Goal: Information Seeking & Learning: Learn about a topic

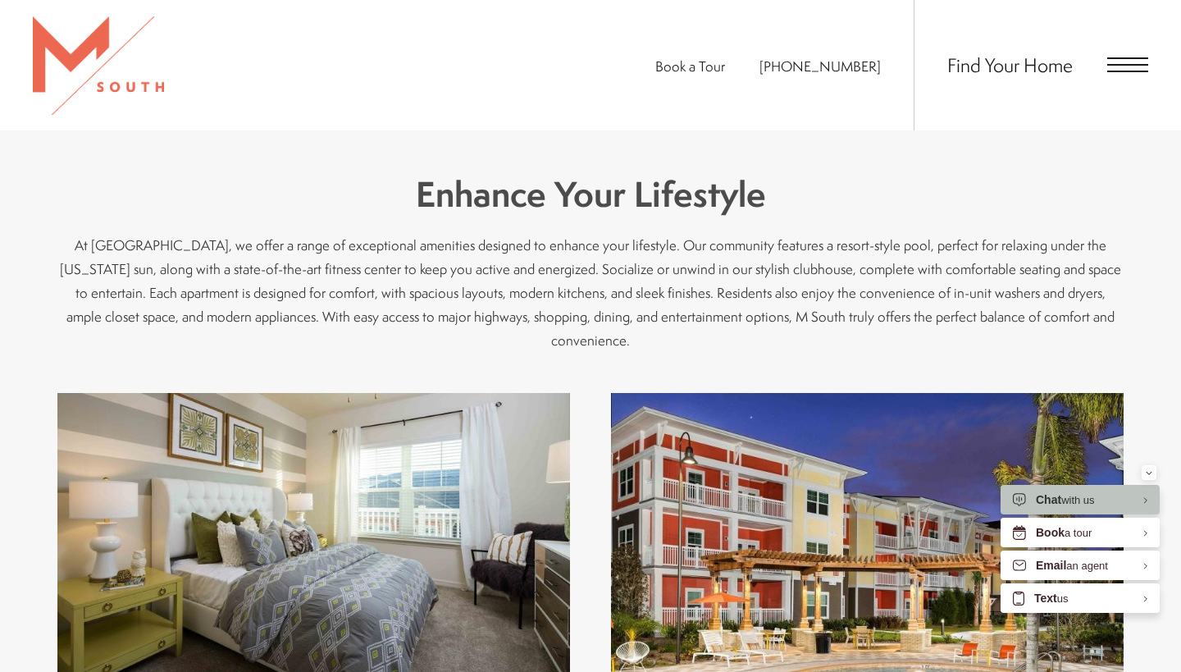
scroll to position [588, 0]
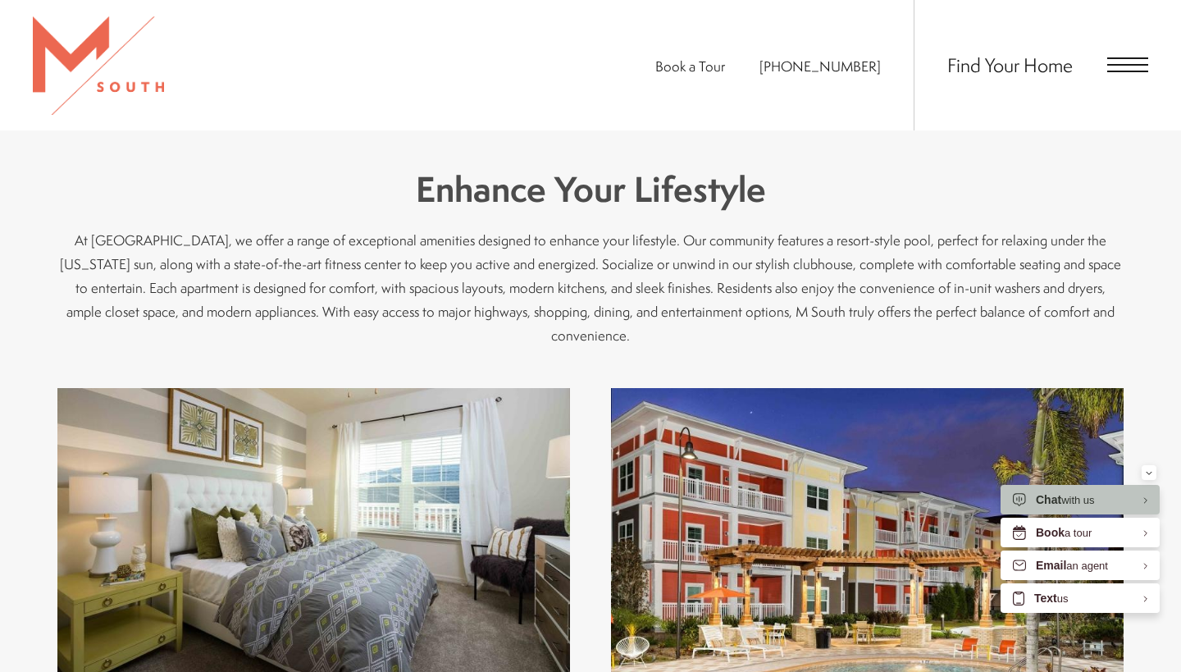
click at [1120, 67] on span "Open Menu" at bounding box center [1127, 64] width 41 height 15
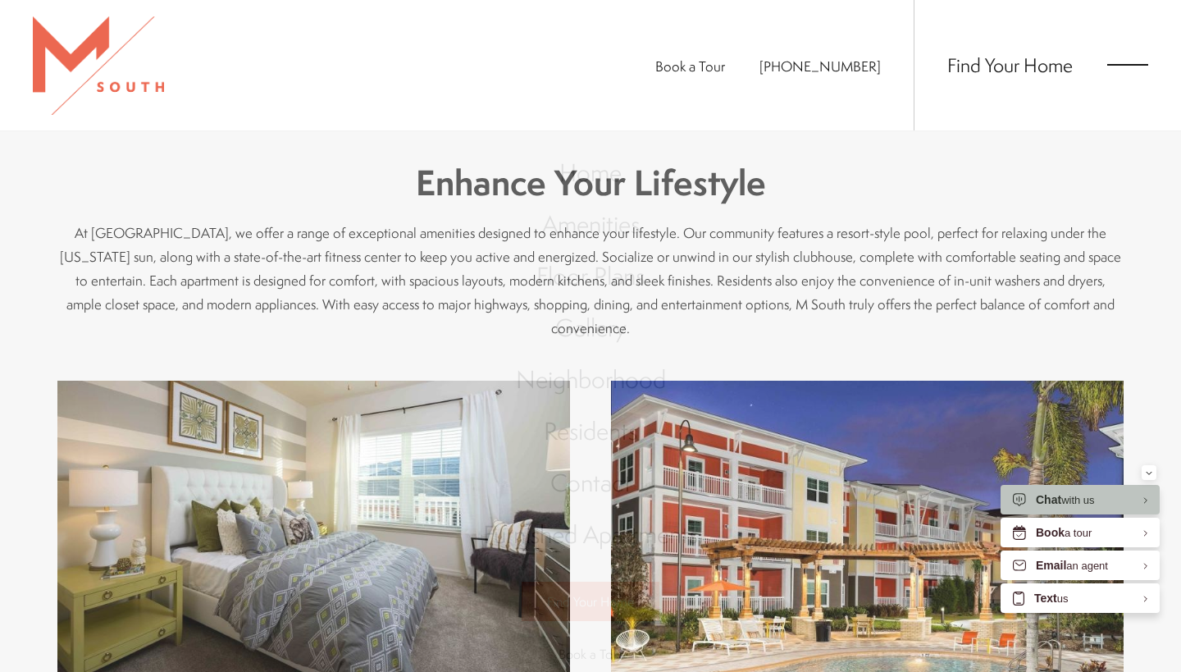
scroll to position [0, 0]
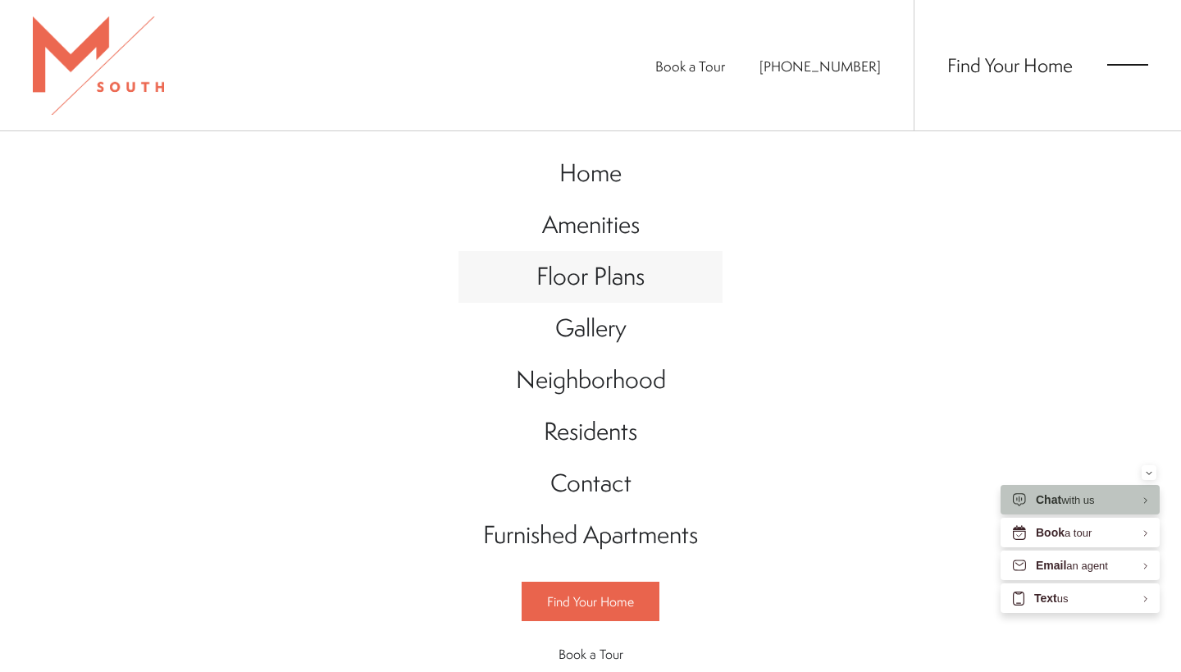
click at [618, 290] on span "Floor Plans" at bounding box center [590, 276] width 108 height 34
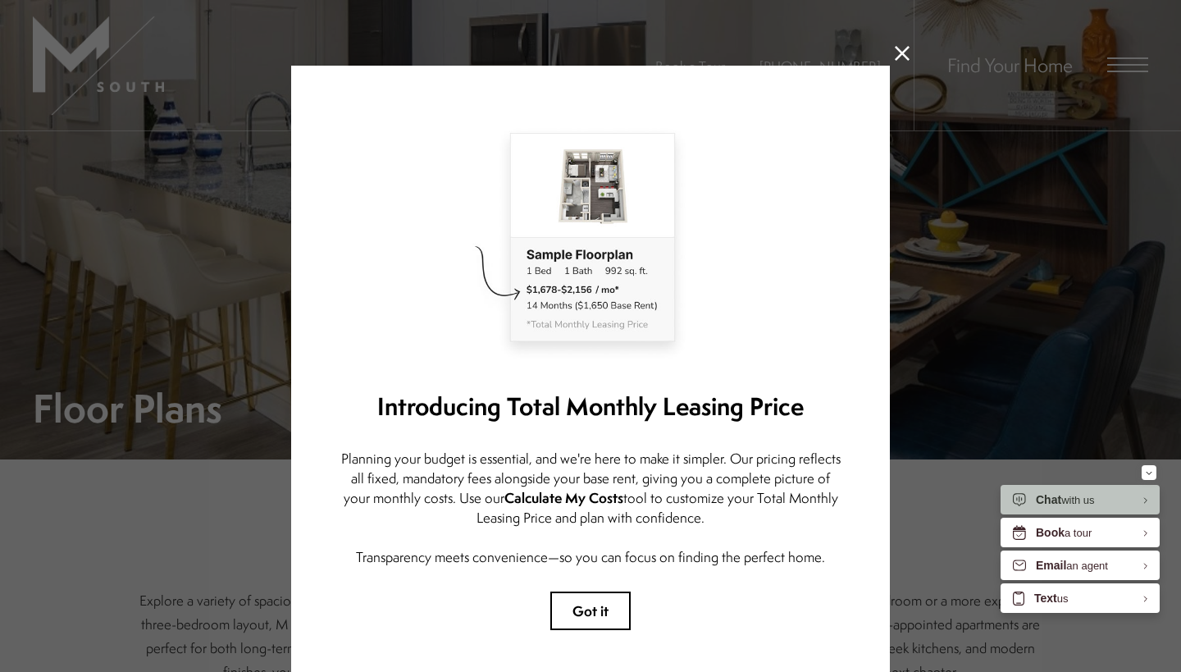
click at [905, 60] on icon at bounding box center [902, 53] width 15 height 15
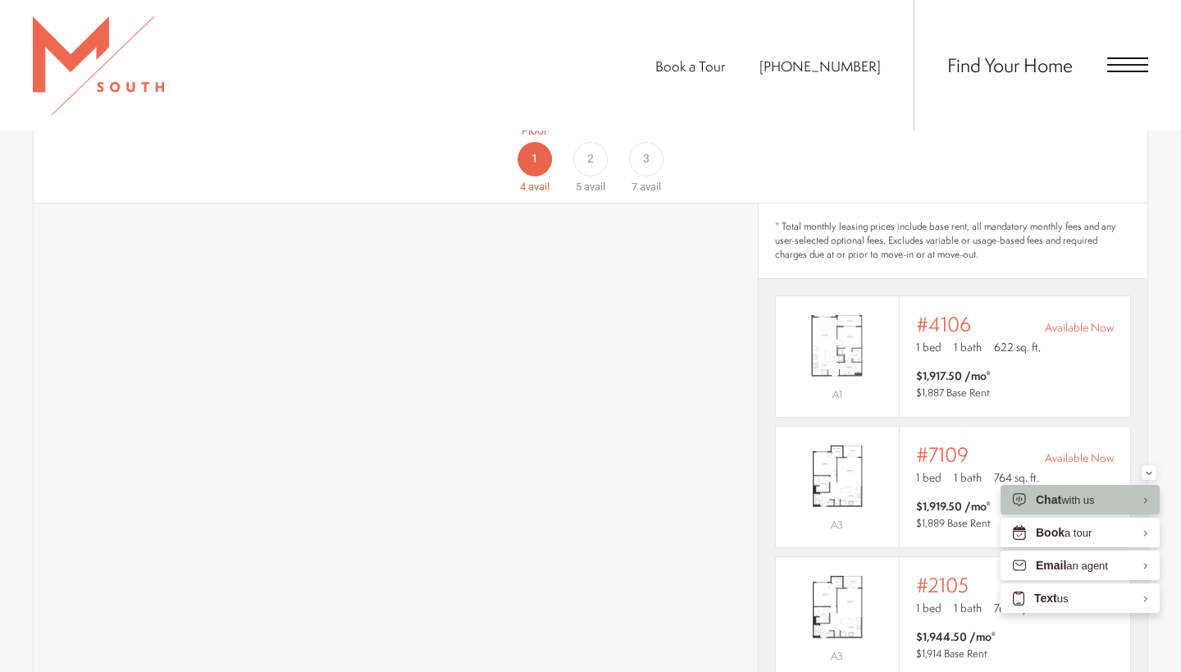
scroll to position [746, 0]
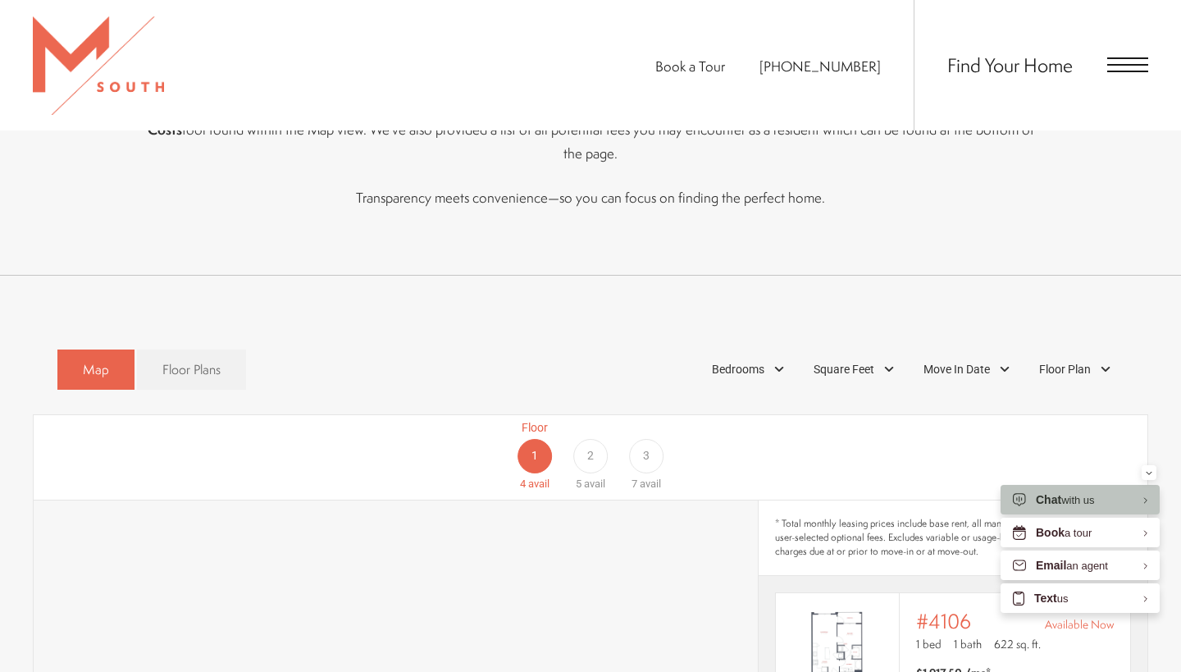
click at [539, 427] on div "Floor 1 4 avail Floor 2 5 avail Floor 3 7 avail" at bounding box center [1064, 455] width 1114 height 73
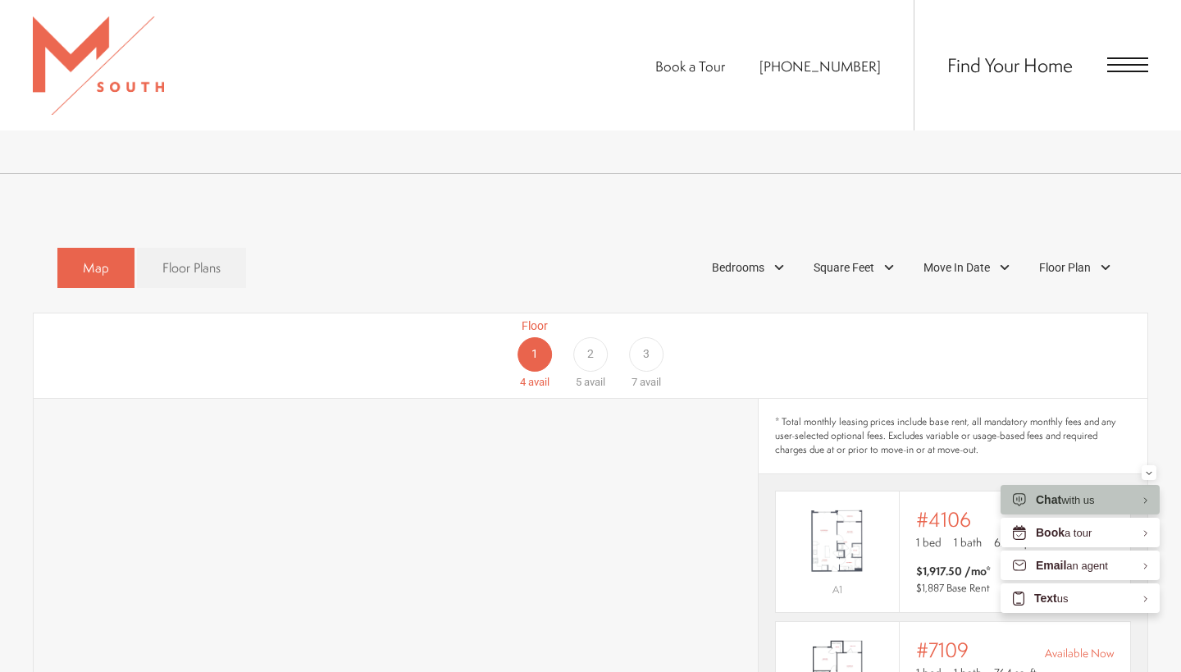
scroll to position [866, 0]
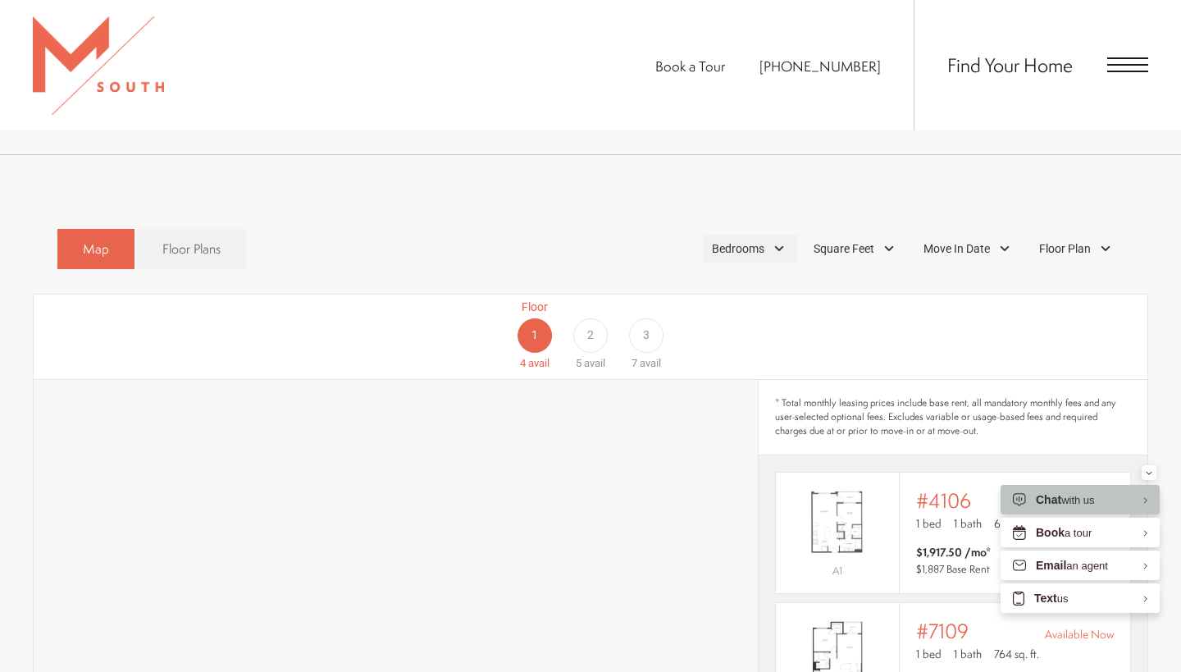
click at [766, 235] on div "Bedrooms" at bounding box center [750, 249] width 93 height 28
click at [686, 285] on span "1 Bedroom" at bounding box center [719, 294] width 82 height 18
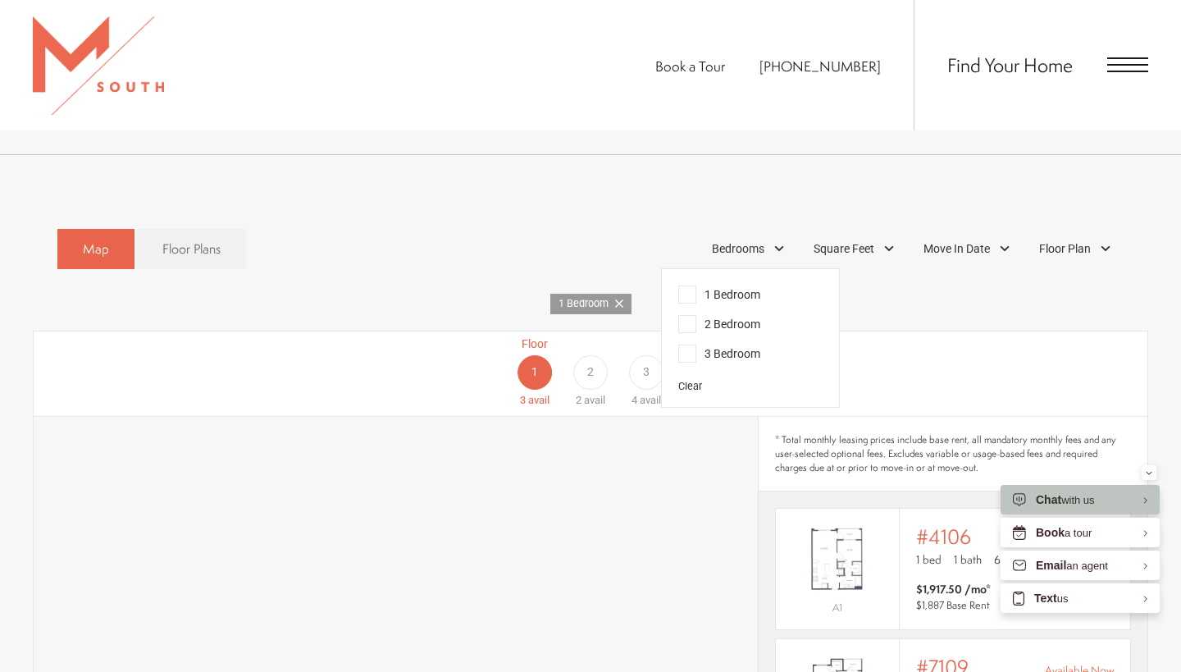
click at [903, 335] on div "Floor 1 3 avail Floor 2 2 avail Floor 3 4 avail" at bounding box center [1064, 371] width 1114 height 73
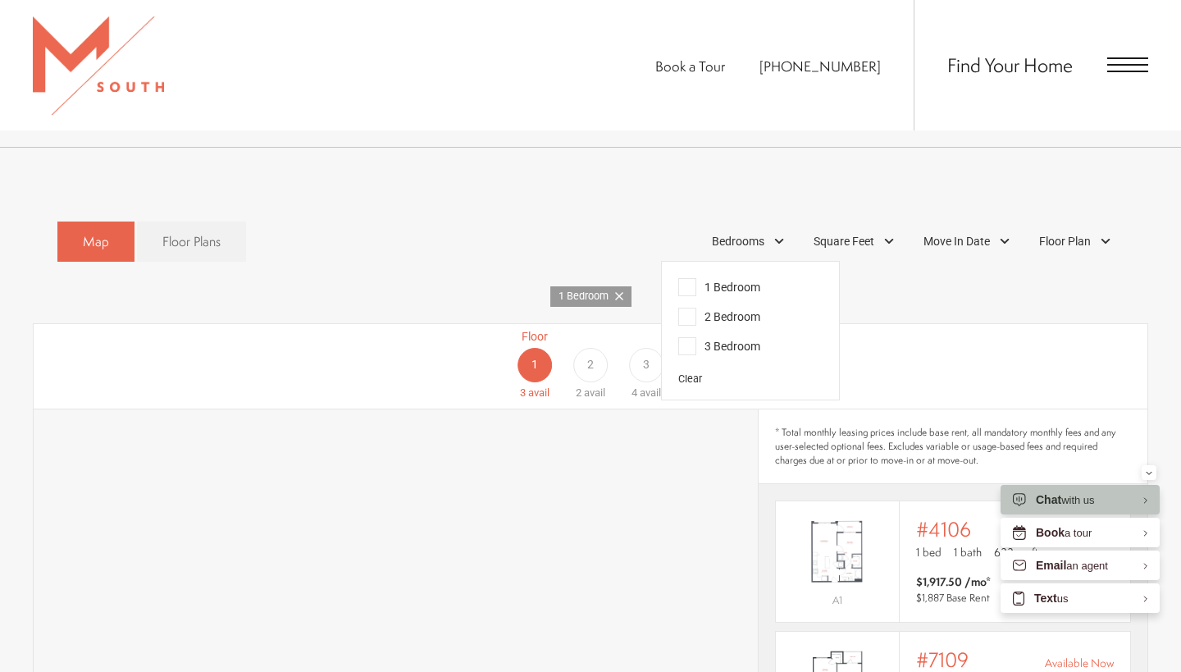
scroll to position [869, 0]
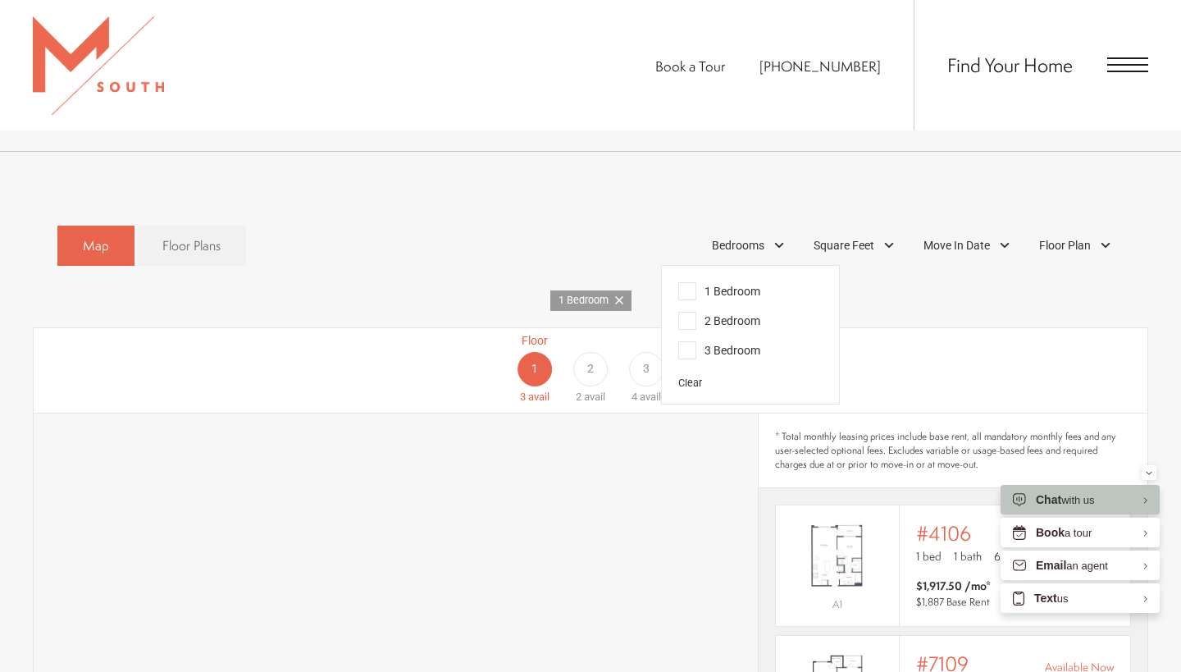
click at [950, 348] on div "Floor 1 3 avail Floor 2 2 avail Floor 3 4 avail" at bounding box center [1064, 368] width 1114 height 73
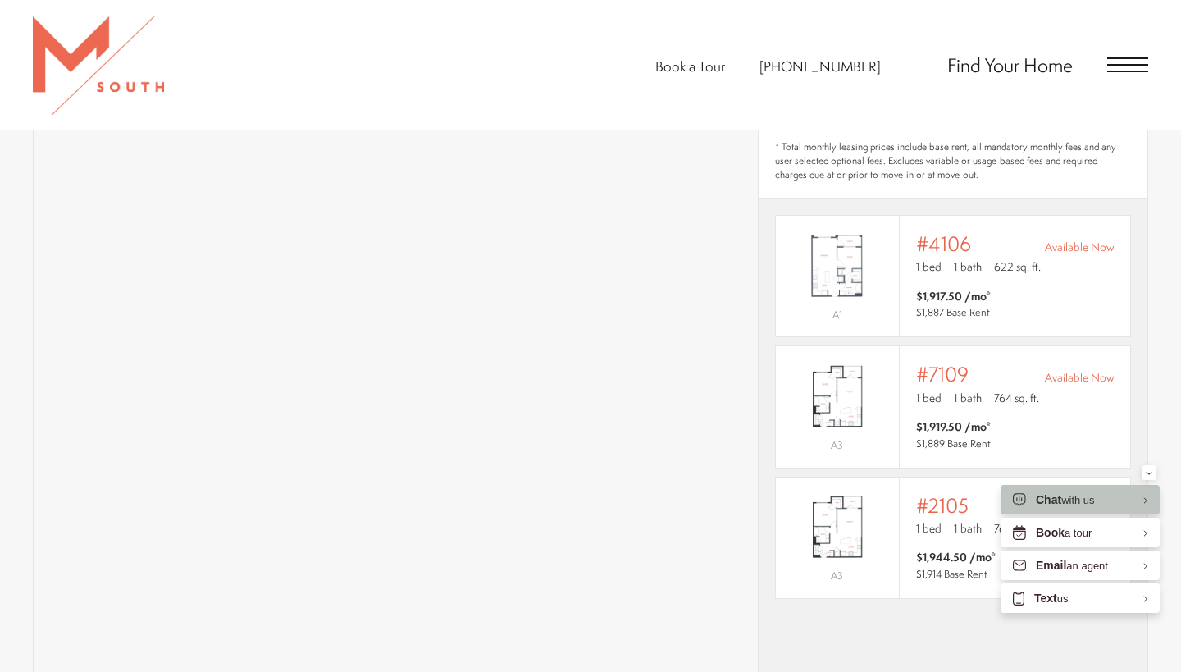
scroll to position [1172, 0]
